Goal: Information Seeking & Learning: Learn about a topic

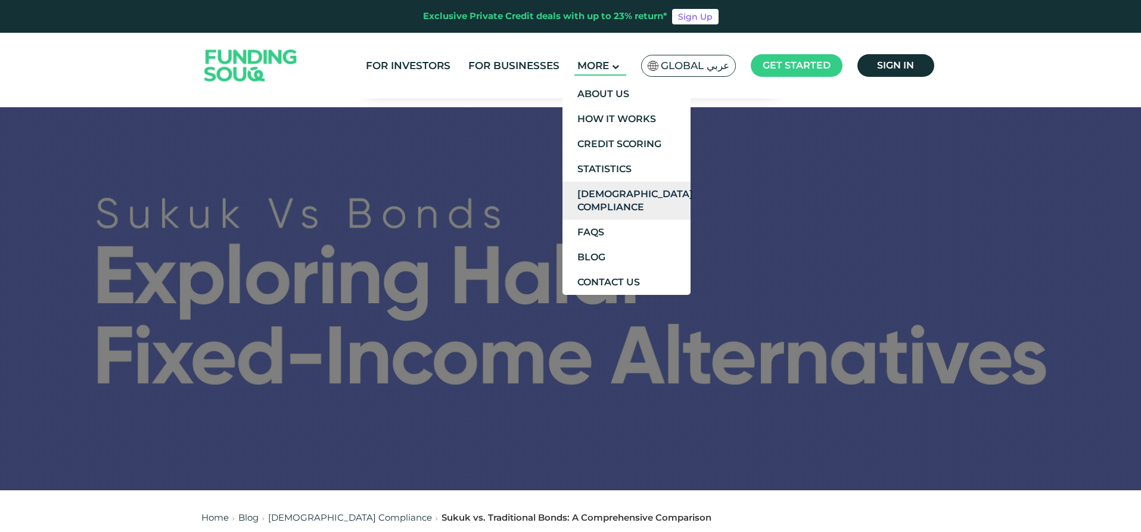
click at [640, 195] on link "[DEMOGRAPHIC_DATA] Compliance" at bounding box center [627, 201] width 128 height 38
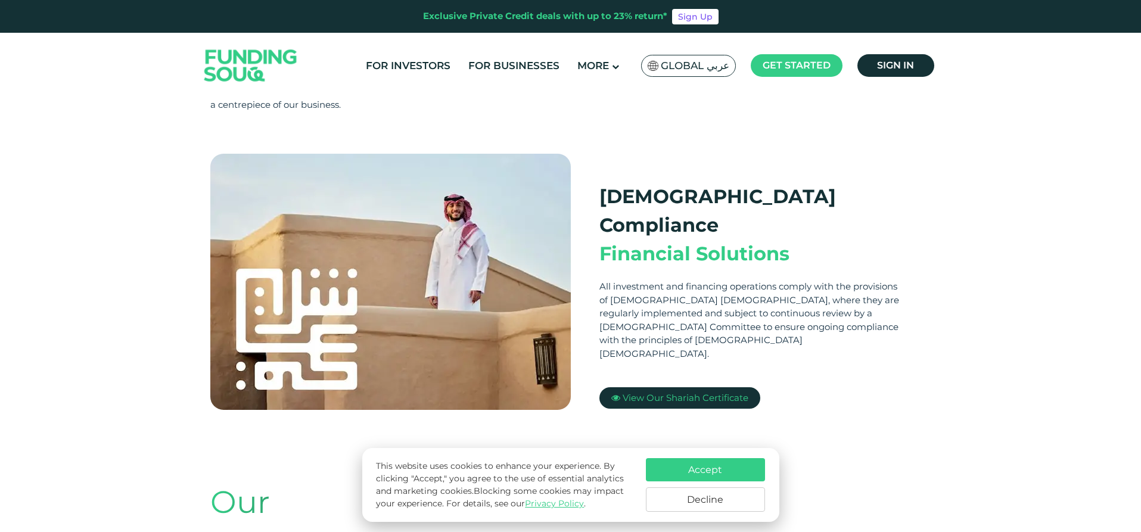
scroll to position [238, 0]
